Goal: Task Accomplishment & Management: Complete application form

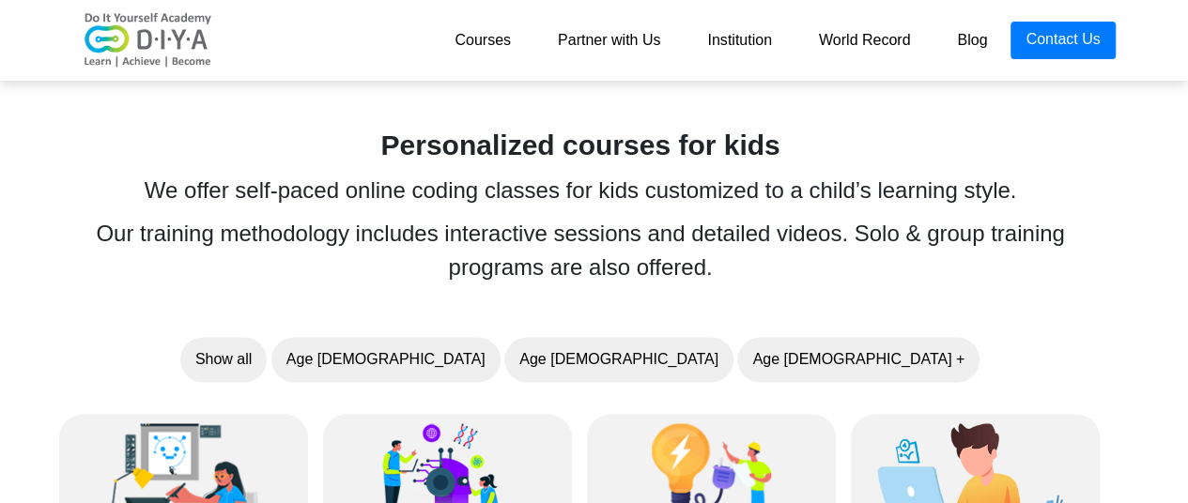
scroll to position [1345, 14]
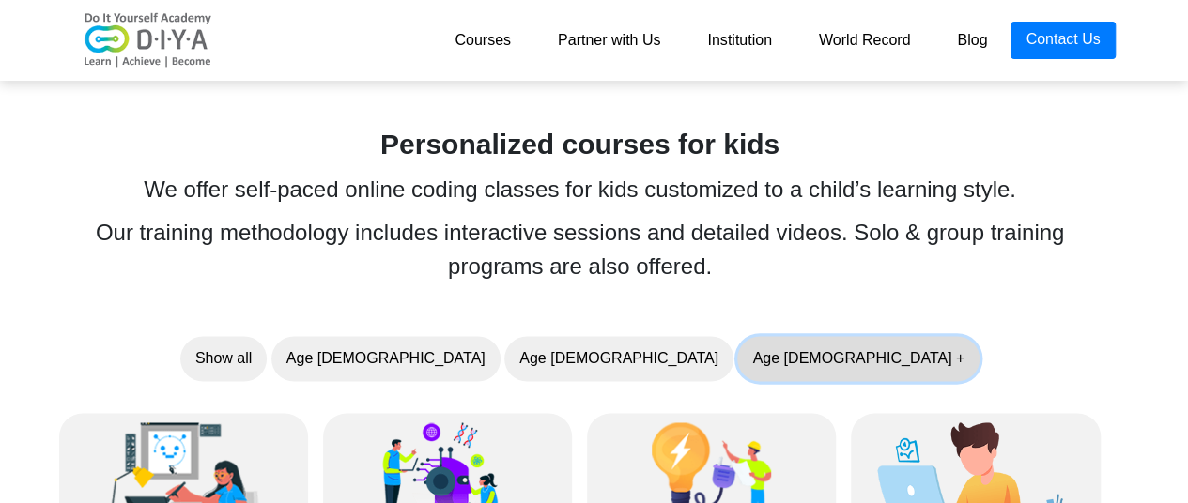
click at [737, 347] on button "Age 10 +" at bounding box center [858, 358] width 242 height 45
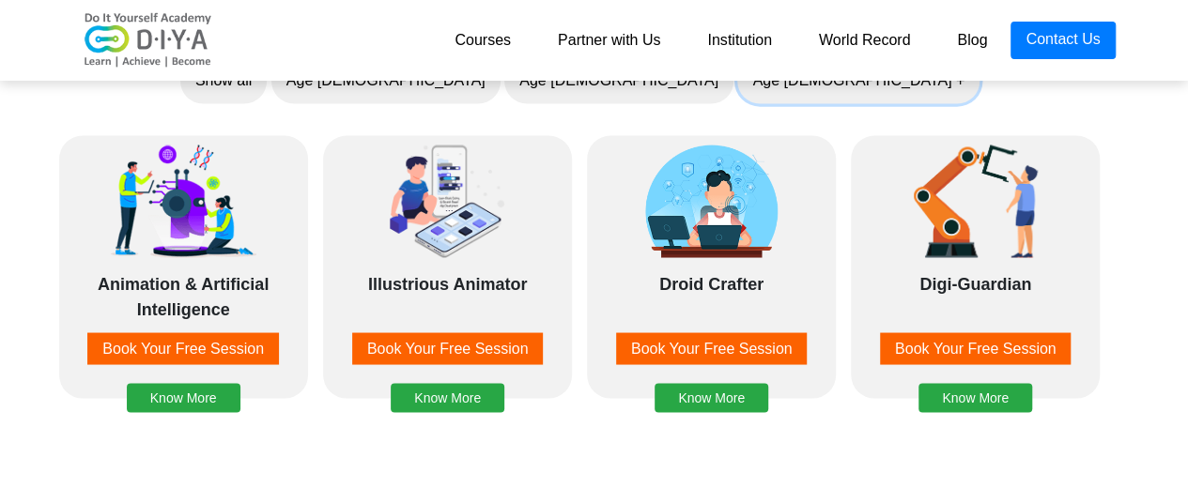
scroll to position [1624, 14]
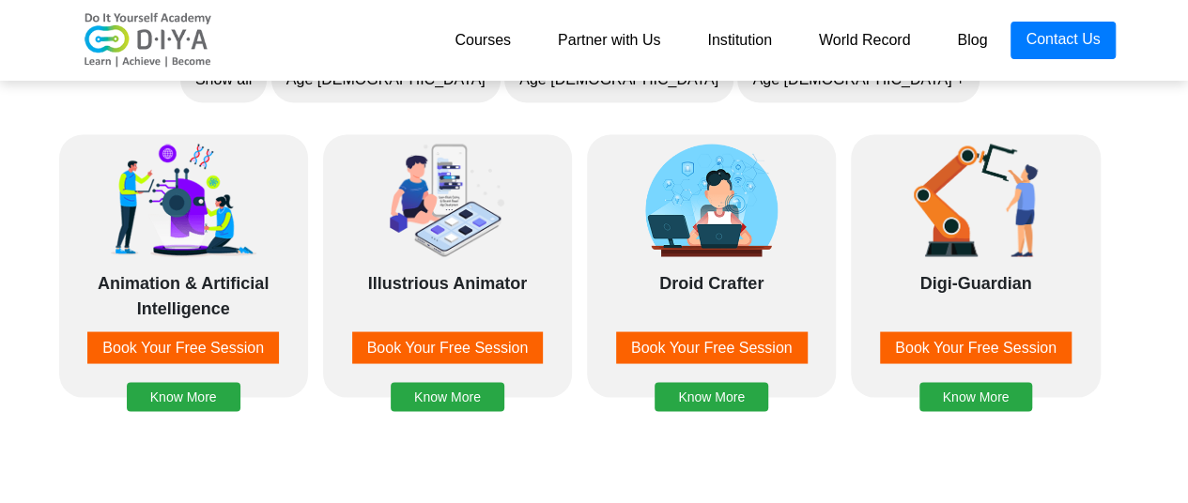
click at [587, 439] on div "Animation Design & Robot Simulation Book Your Free Session Know More Animation …" at bounding box center [580, 432] width 1073 height 627
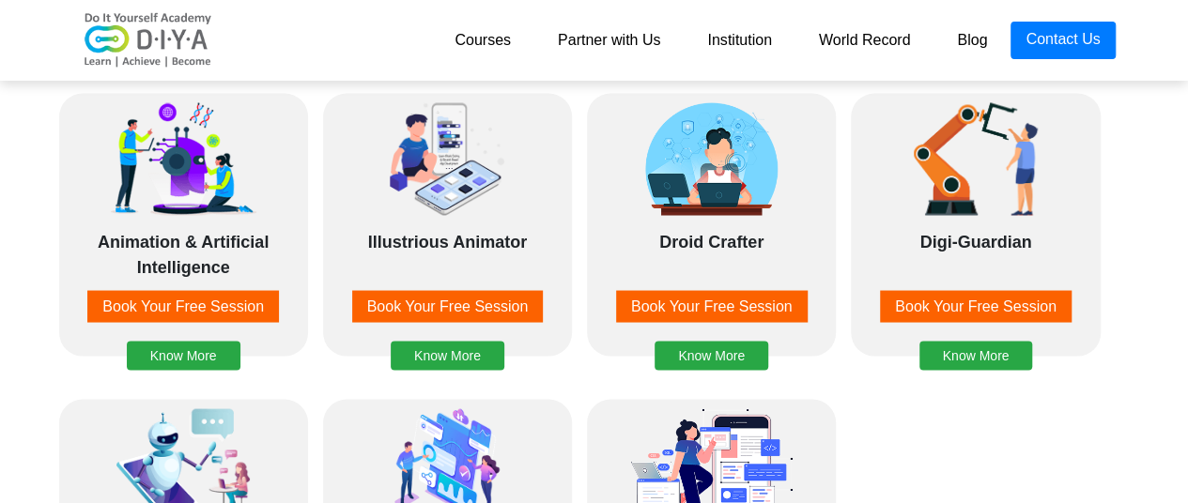
scroll to position [1666, 14]
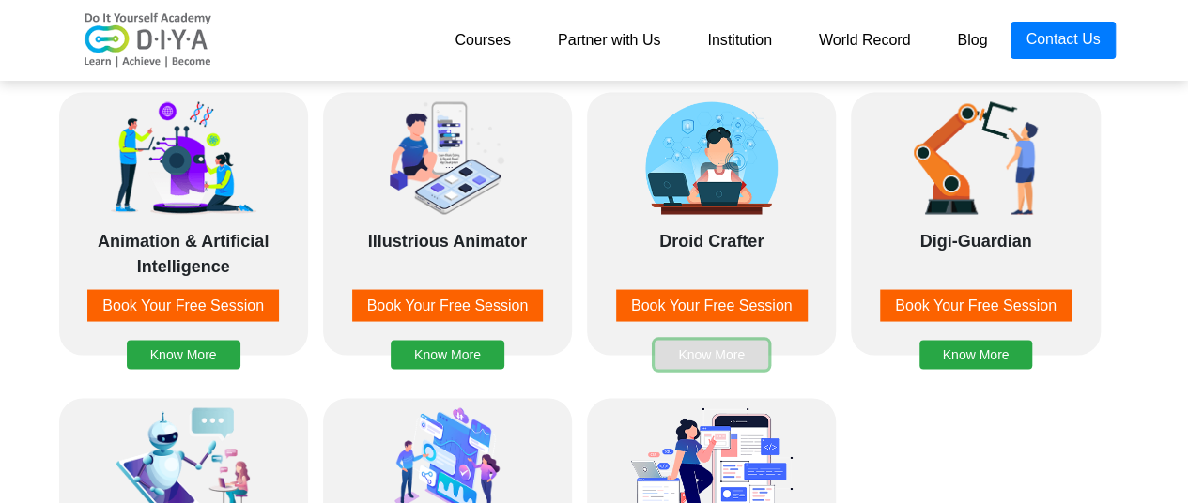
click at [732, 351] on button "Know More" at bounding box center [712, 354] width 114 height 29
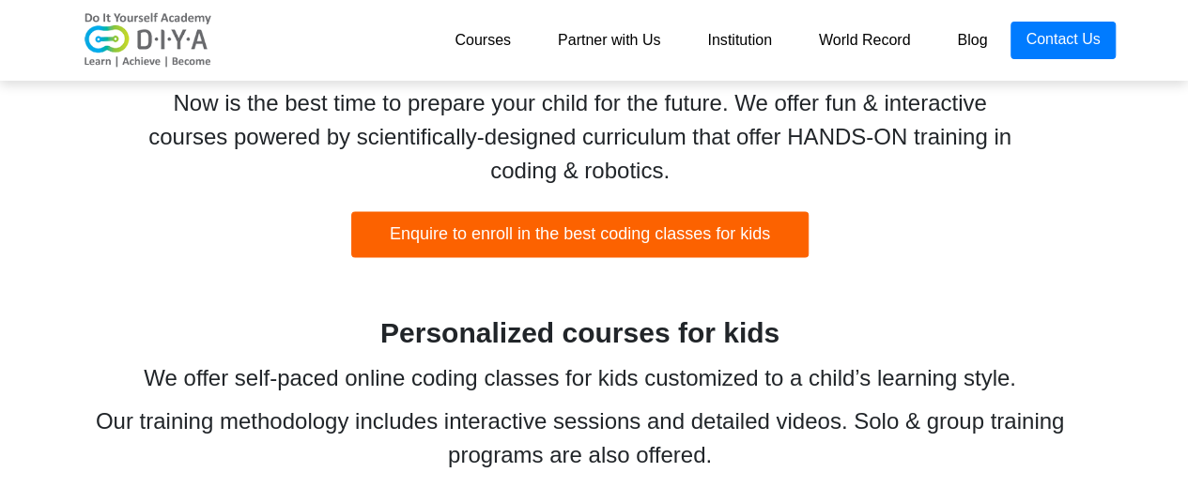
scroll to position [1157, 14]
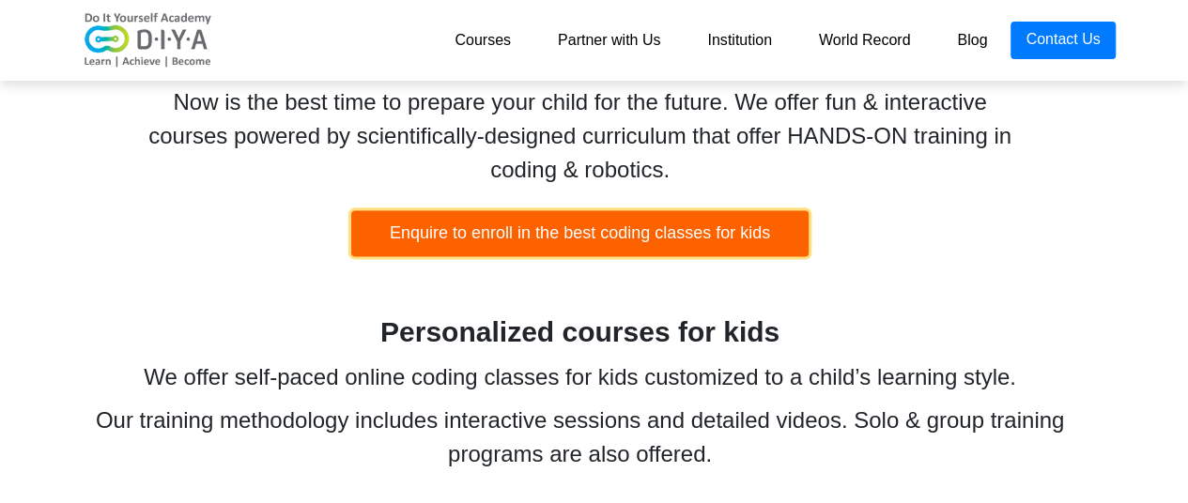
click at [678, 221] on button "Enquire to enroll in the best coding classes for kids" at bounding box center [579, 233] width 457 height 46
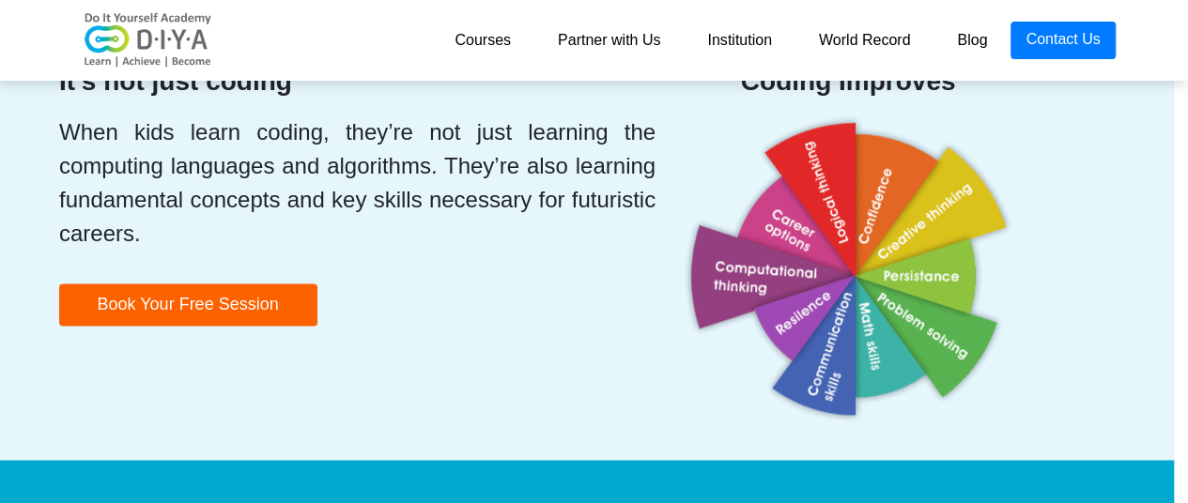
scroll to position [4727, 14]
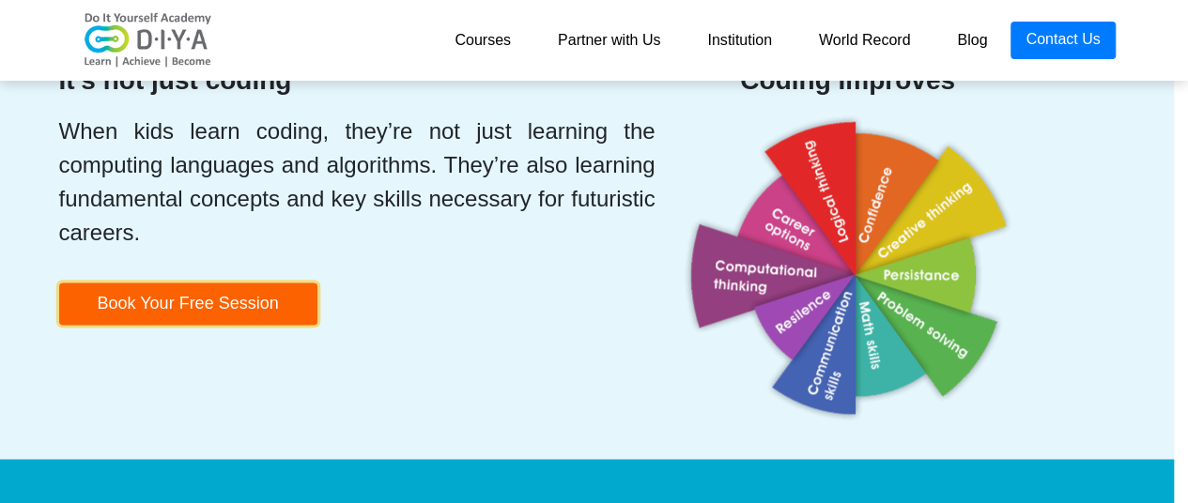
click at [194, 302] on button "Book Your Free Session" at bounding box center [188, 304] width 258 height 42
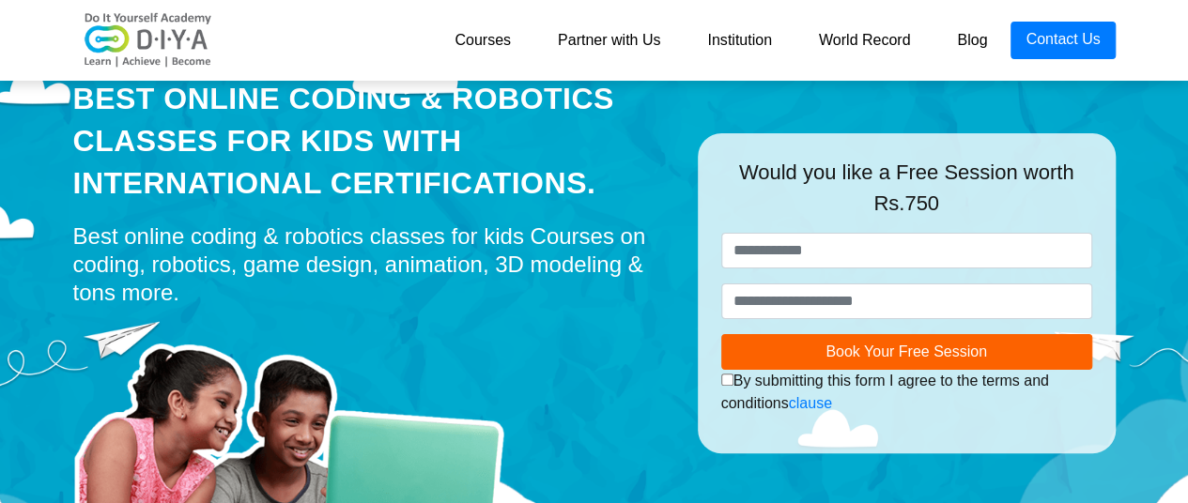
scroll to position [73, 0]
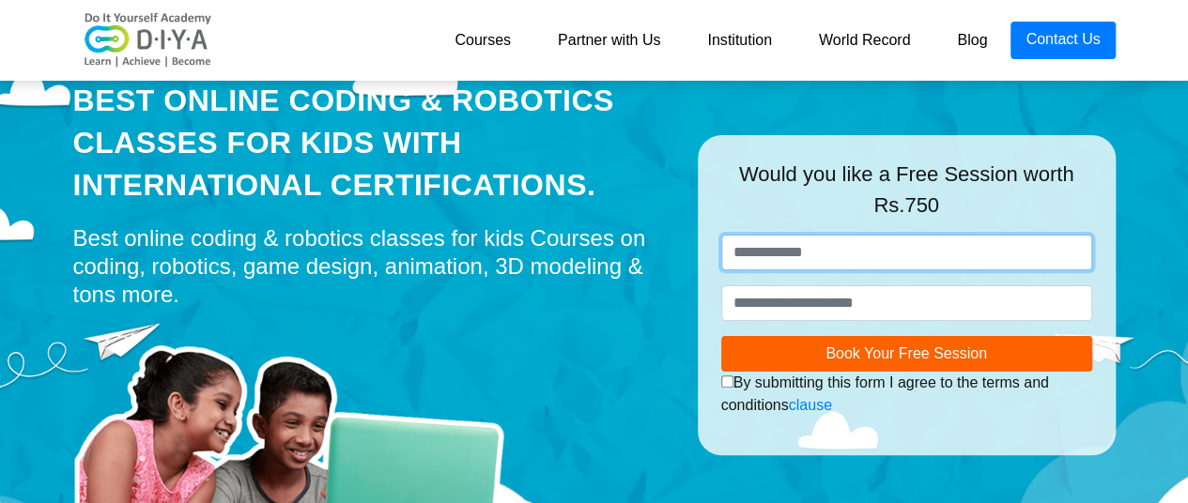
click at [934, 251] on input "text" at bounding box center [906, 253] width 371 height 36
type input "*********"
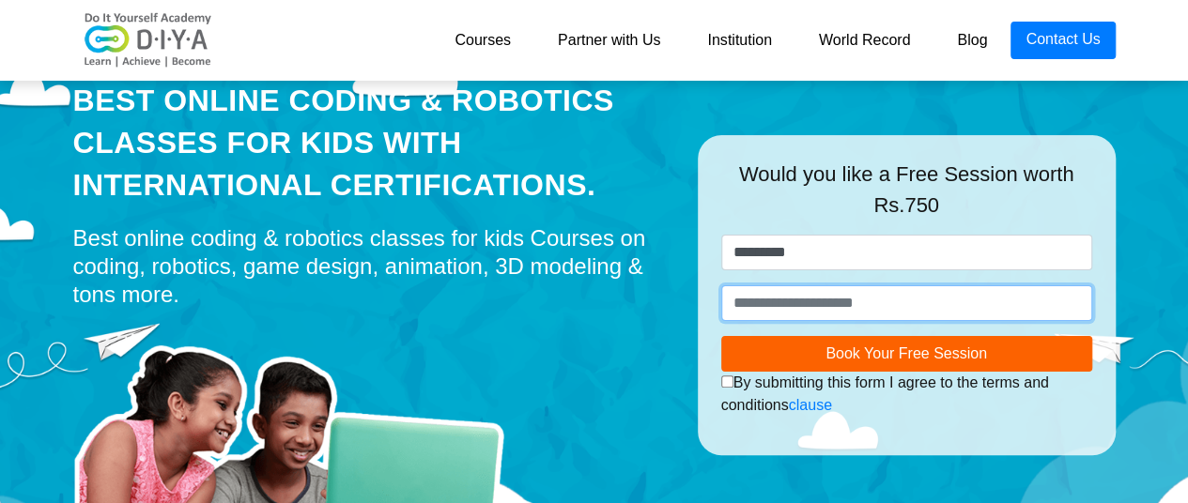
click at [946, 317] on input "number" at bounding box center [906, 304] width 371 height 36
type input "**********"
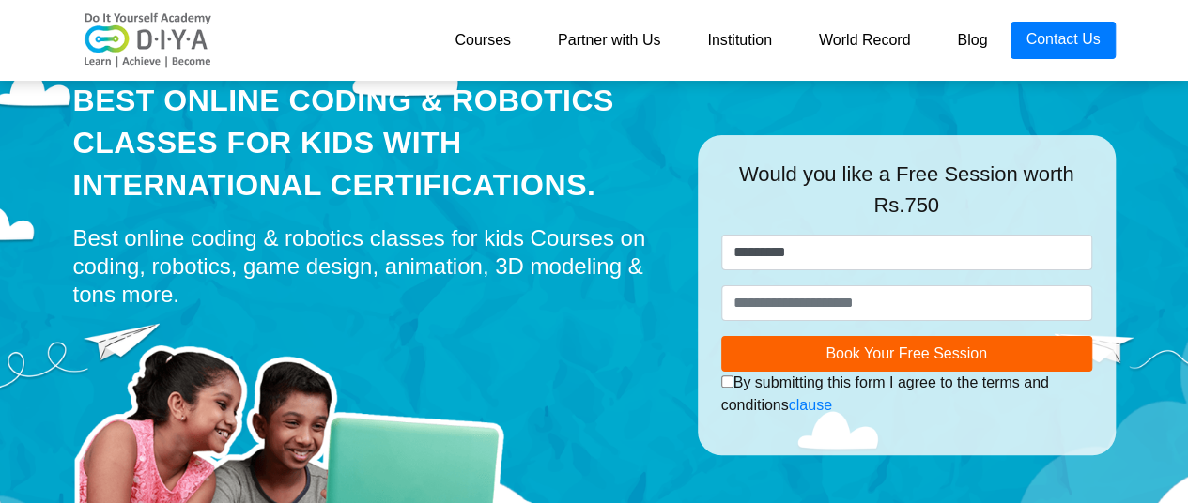
click at [840, 37] on link "World Record" at bounding box center [865, 41] width 139 height 38
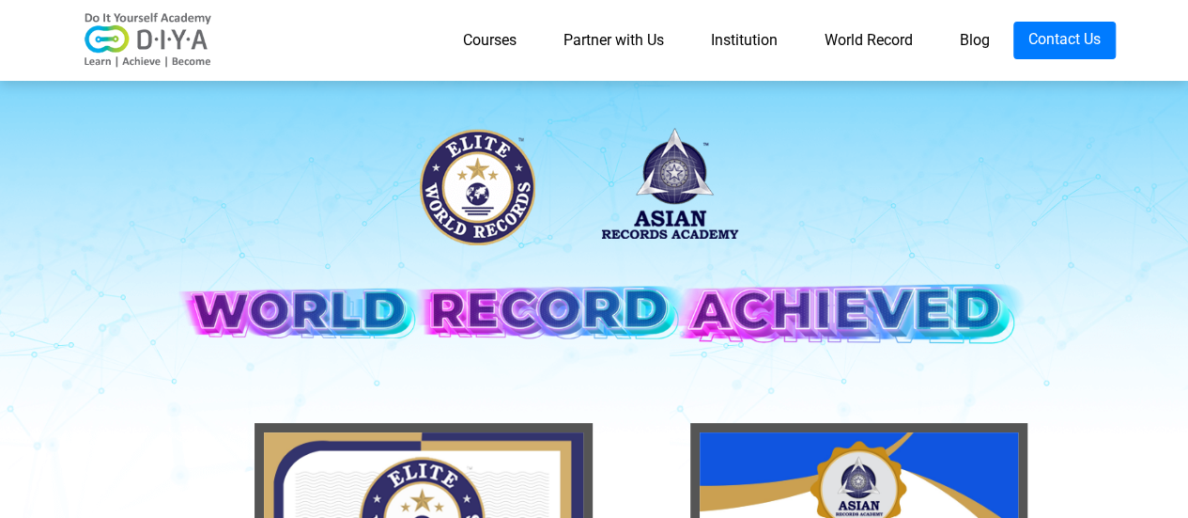
click at [485, 41] on link "Courses" at bounding box center [490, 41] width 101 height 38
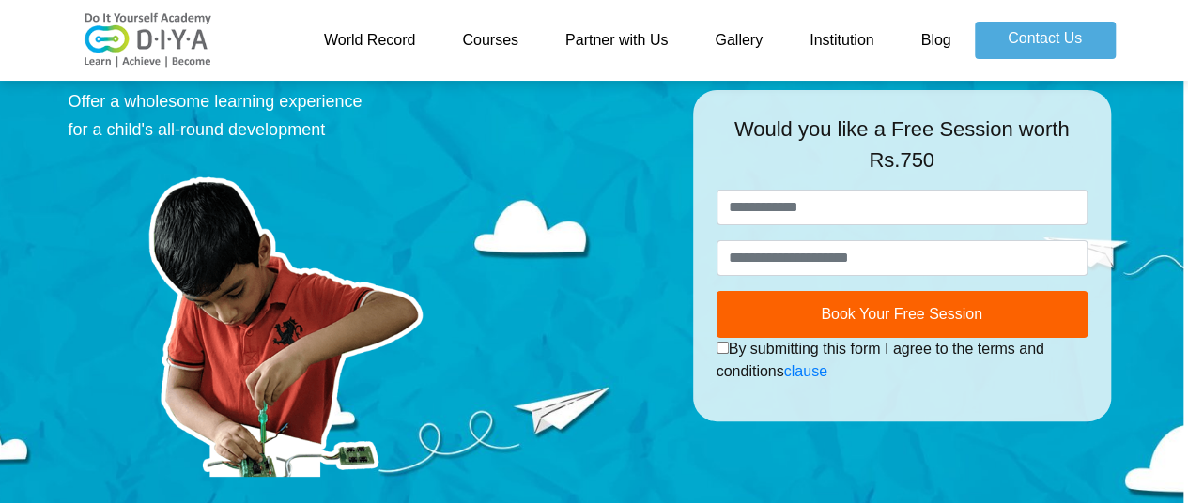
scroll to position [72, 5]
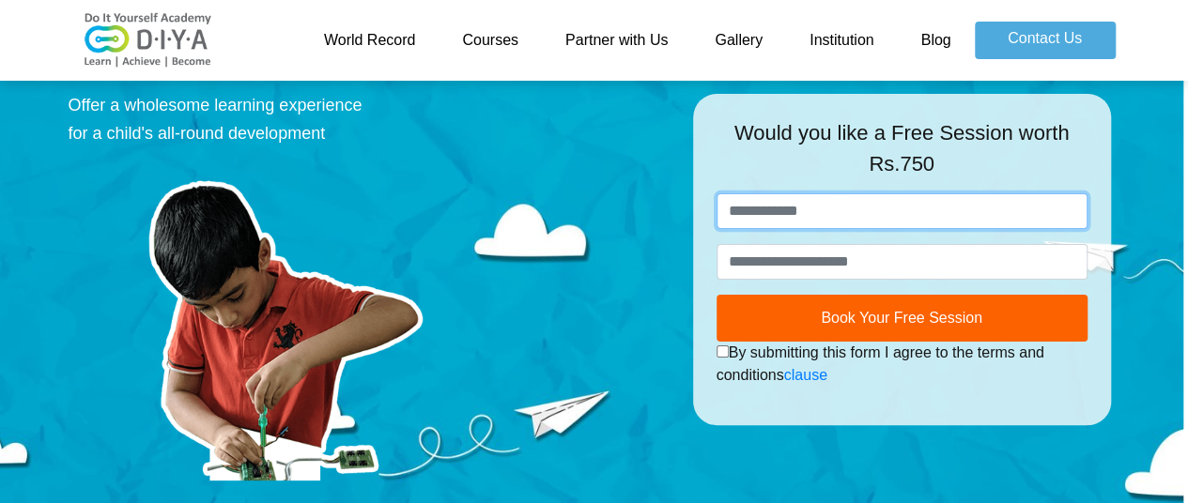
click at [892, 219] on input "text" at bounding box center [902, 212] width 371 height 36
type input "**********"
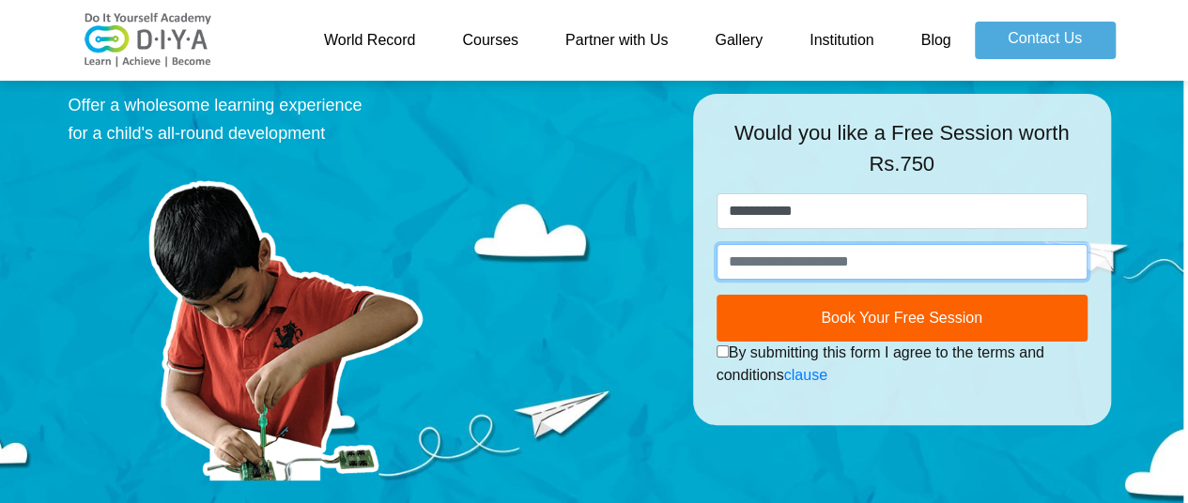
click at [894, 277] on input "number" at bounding box center [902, 262] width 371 height 36
type input "**********"
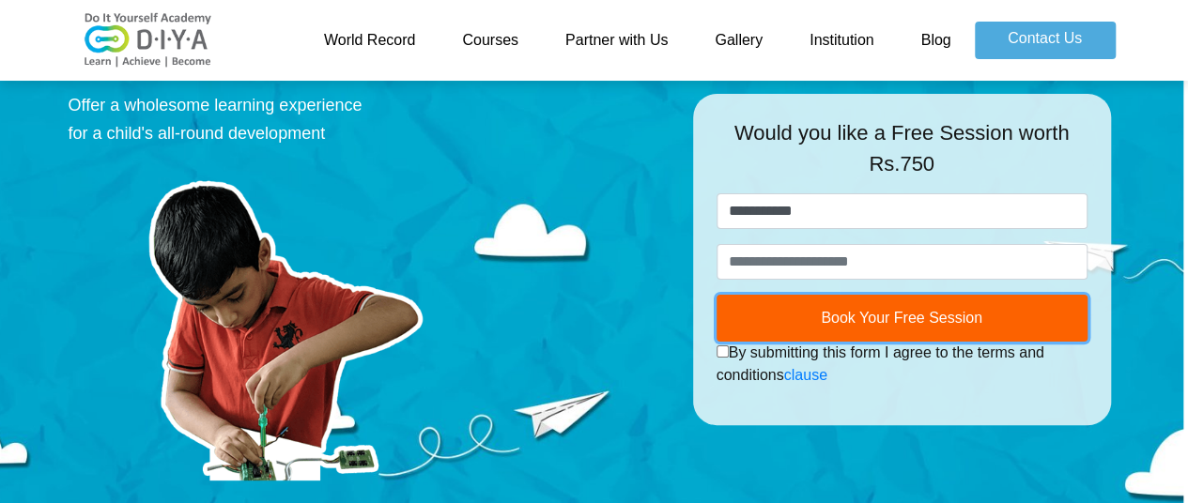
click at [901, 319] on span "Book Your Free Session" at bounding box center [902, 318] width 162 height 16
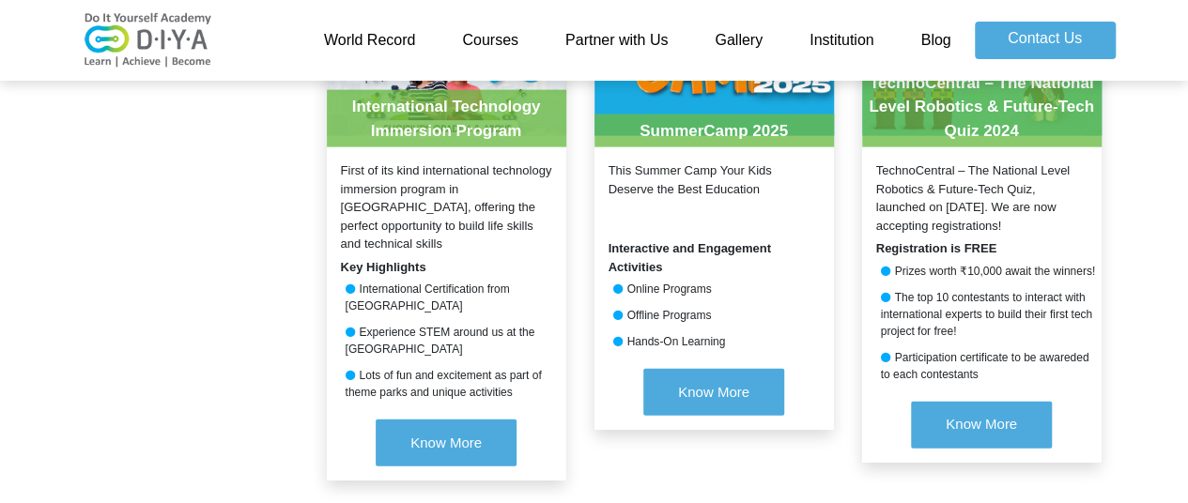
scroll to position [2118, 14]
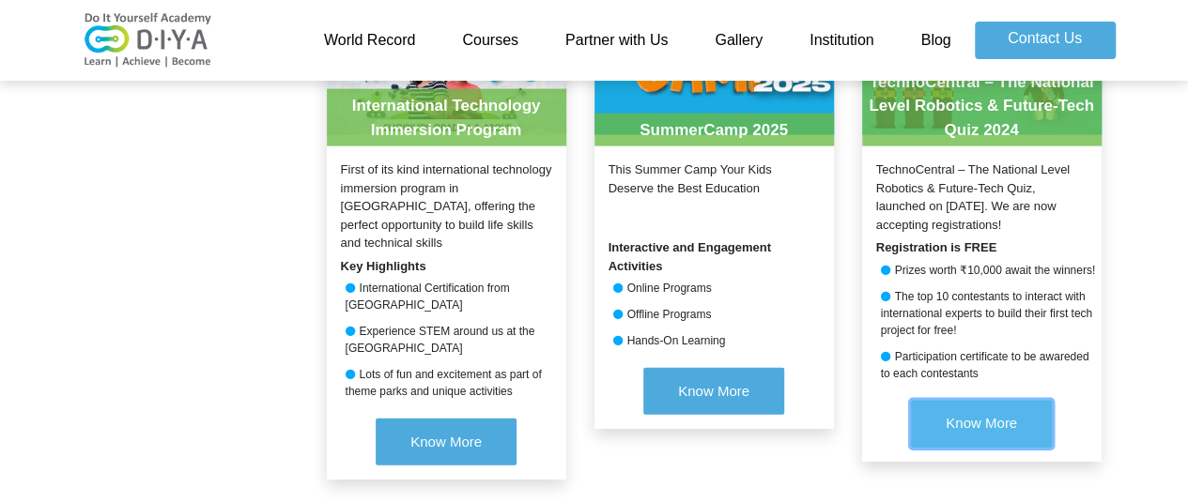
click at [972, 422] on span "Know More" at bounding box center [981, 423] width 71 height 16
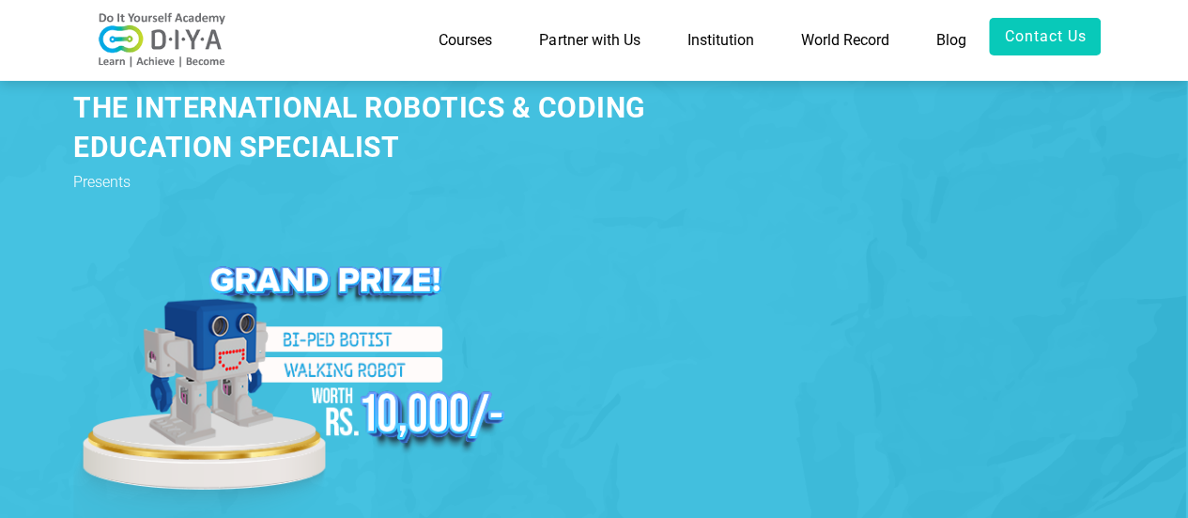
click at [461, 40] on link "Courses" at bounding box center [465, 40] width 101 height 45
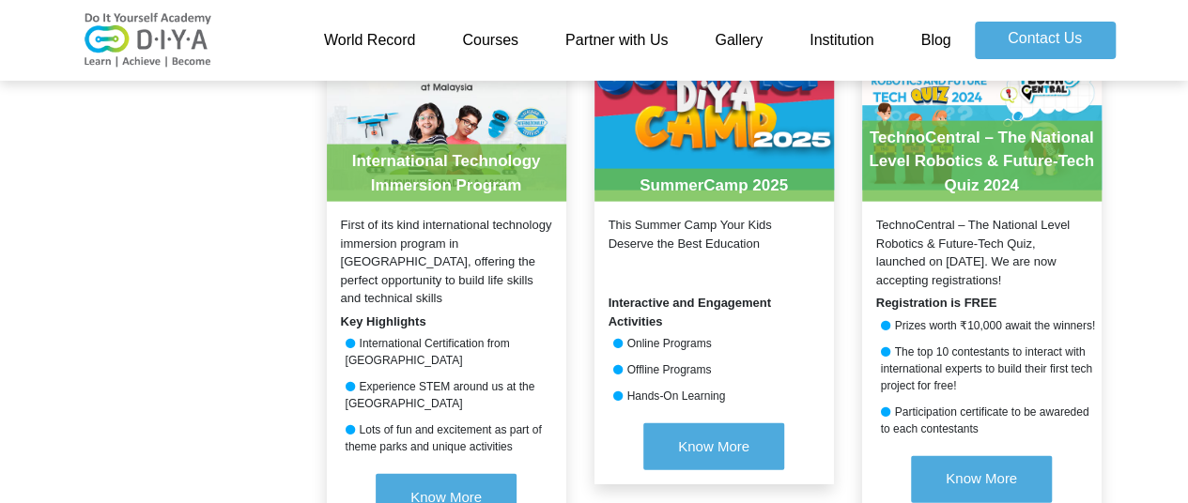
scroll to position [2064, 14]
